Goal: Transaction & Acquisition: Obtain resource

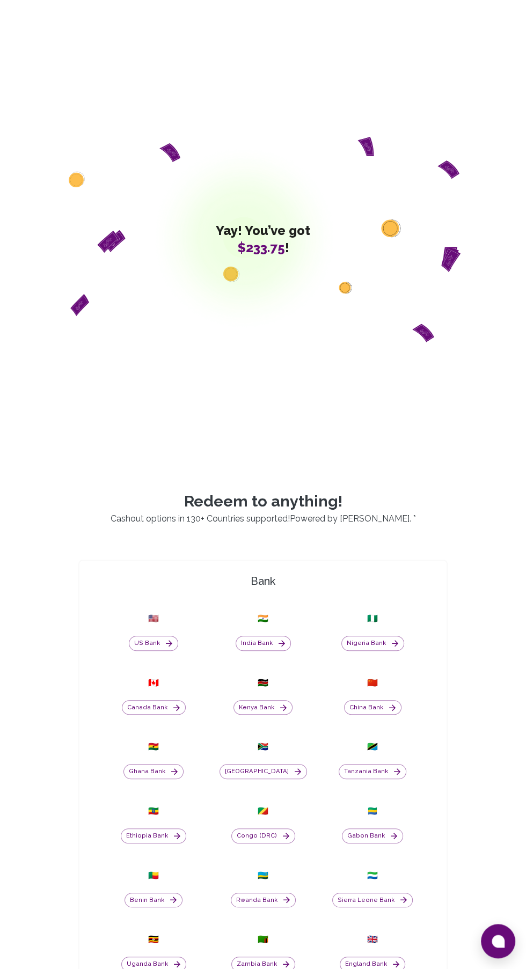
click at [365, 650] on button "Nigeria Bank" at bounding box center [372, 642] width 63 height 15
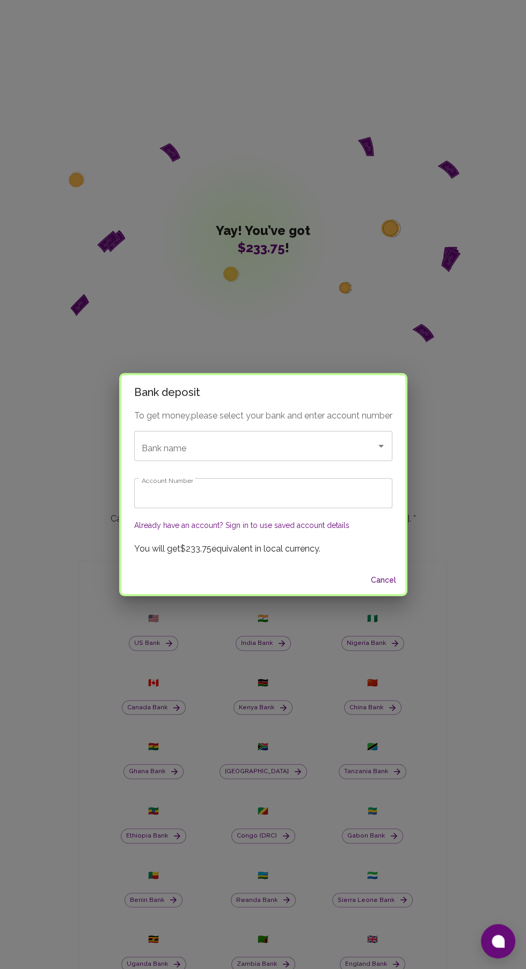
click at [156, 445] on div "Bank name Bank name" at bounding box center [263, 446] width 258 height 30
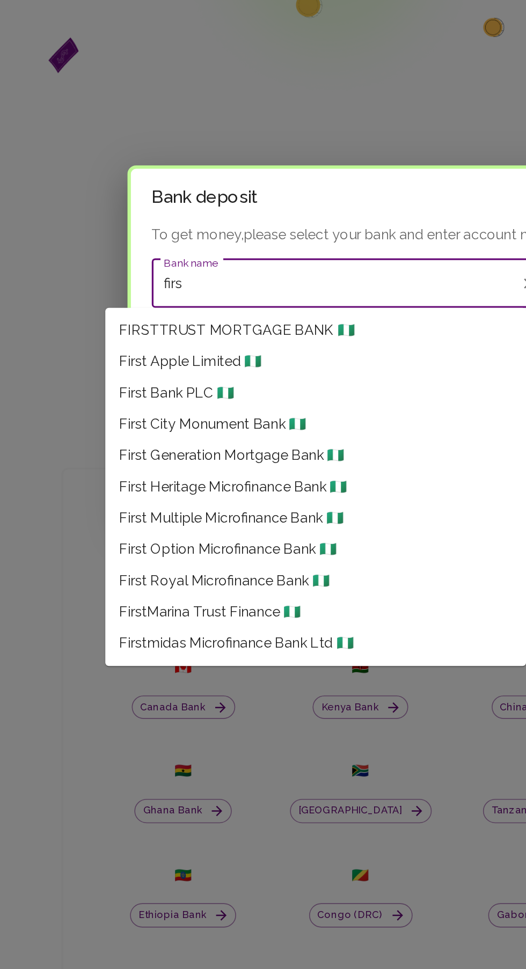
click at [166, 512] on span "First Bank PLC 🇳🇬" at bounding box center [149, 513] width 71 height 13
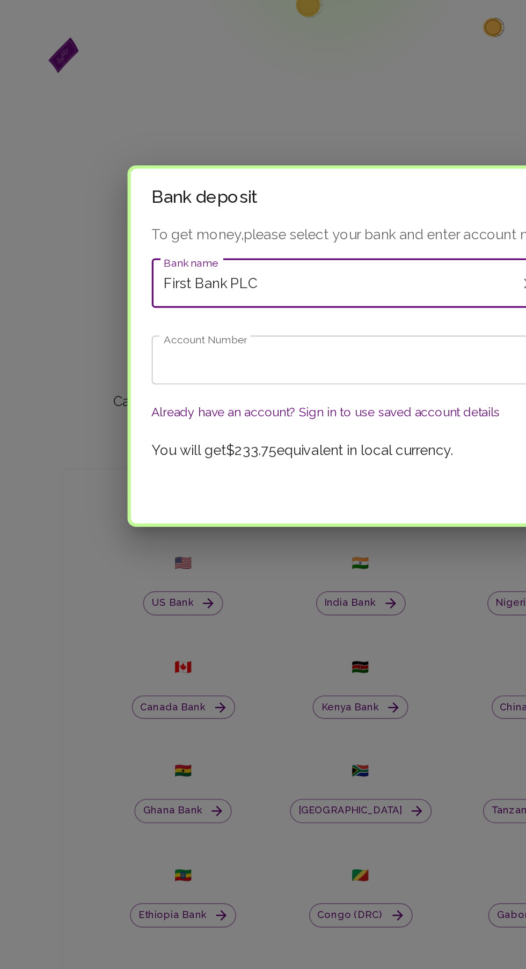
type input "First Bank PLC"
click at [270, 490] on input "Account Number" at bounding box center [263, 493] width 258 height 30
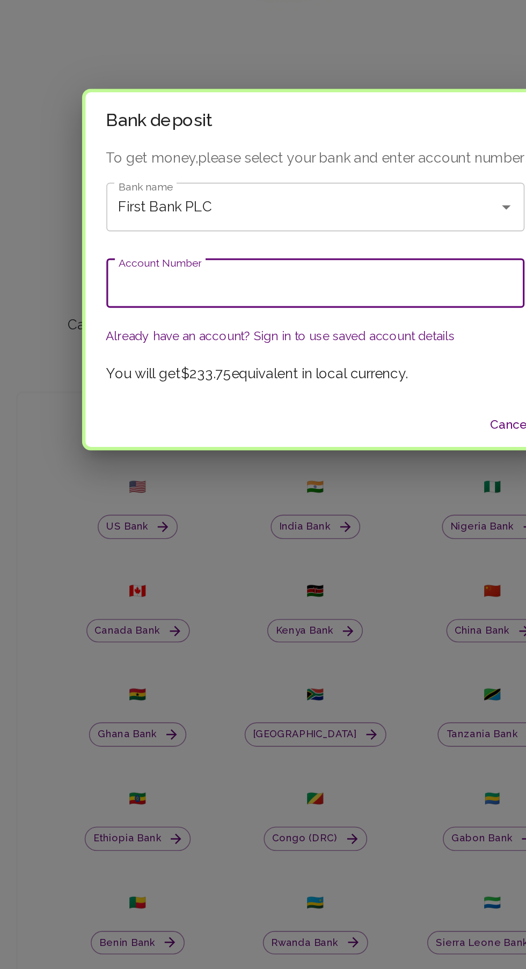
paste input "3121946899"
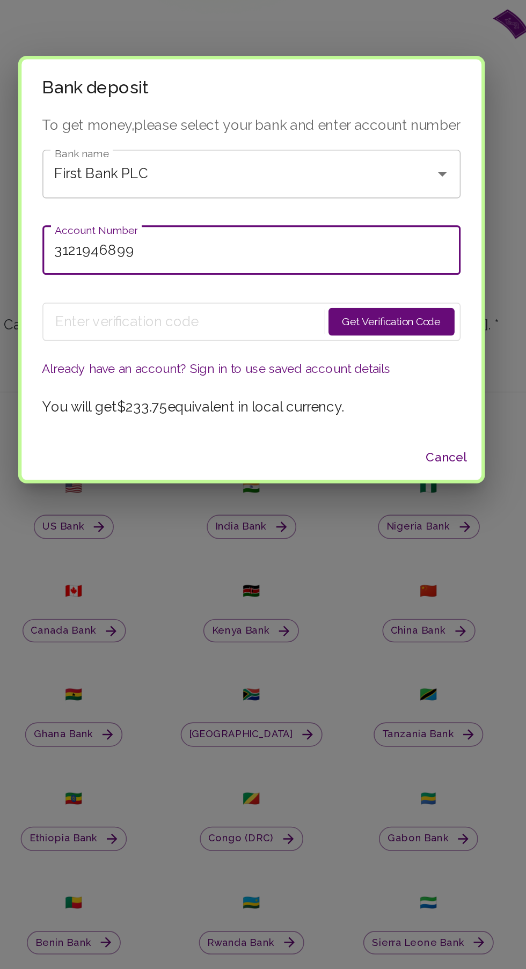
type input "3121946899"
click at [357, 515] on button "Get Verification Code" at bounding box center [350, 516] width 78 height 17
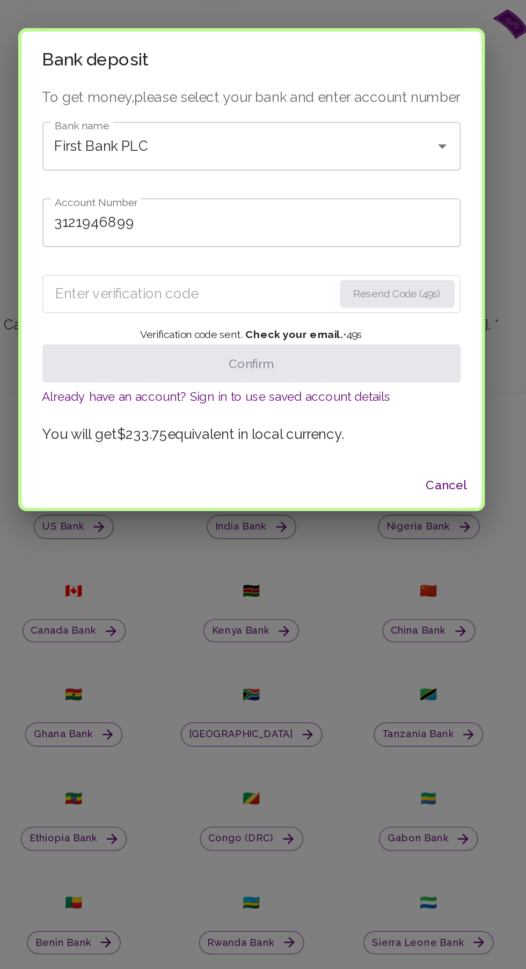
click at [239, 501] on input "Enter verification code" at bounding box center [227, 499] width 171 height 17
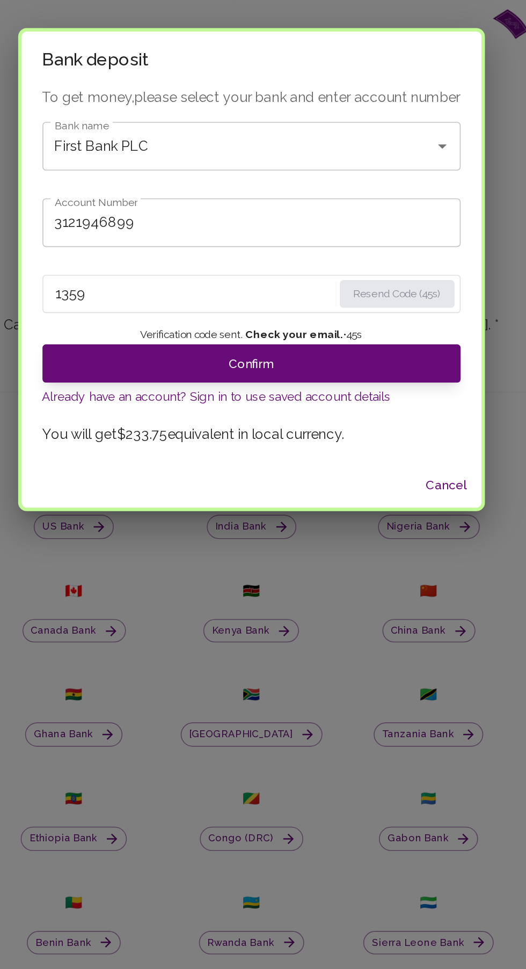
type input "1359"
click at [317, 539] on button "Confirm" at bounding box center [263, 542] width 258 height 24
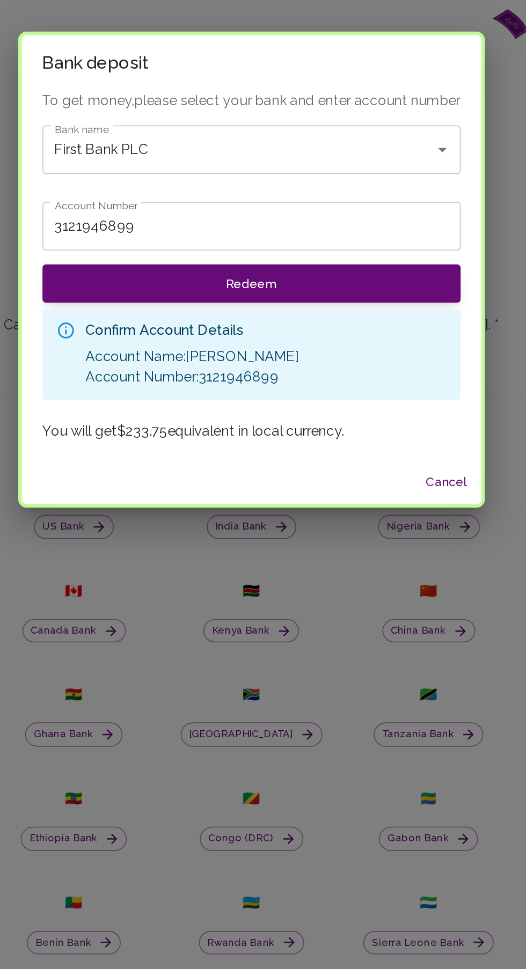
click at [317, 495] on button "Redeem" at bounding box center [263, 493] width 258 height 24
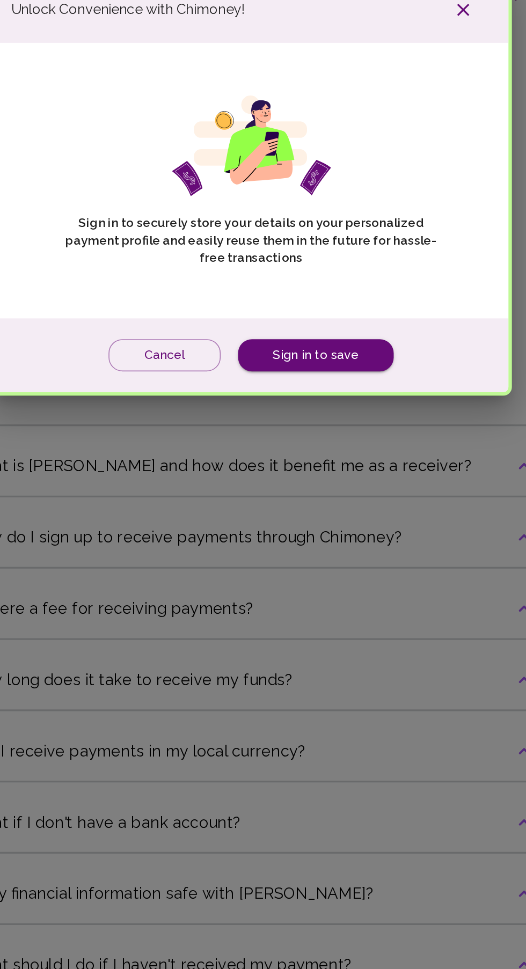
click at [213, 590] on button "Cancel" at bounding box center [209, 590] width 69 height 20
